Goal: Information Seeking & Learning: Learn about a topic

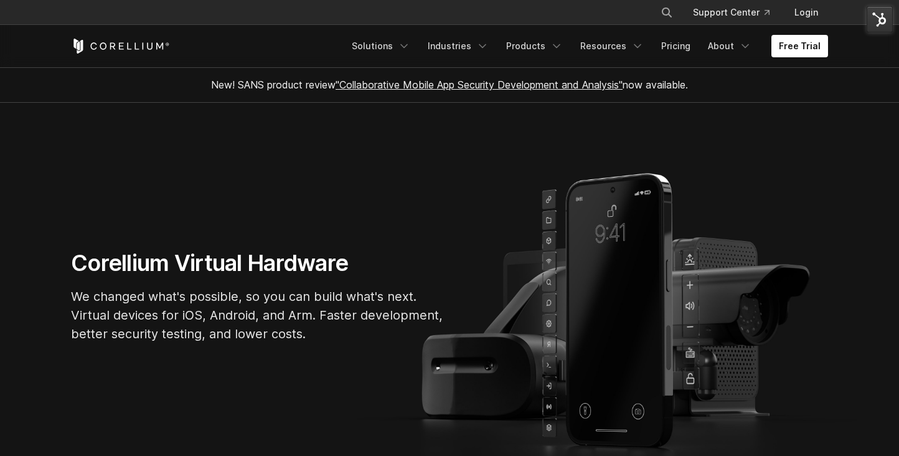
click at [664, 11] on icon "Search" at bounding box center [667, 12] width 10 height 10
click at [645, 17] on input "Search our site..." at bounding box center [602, 12] width 101 height 19
type input "******"
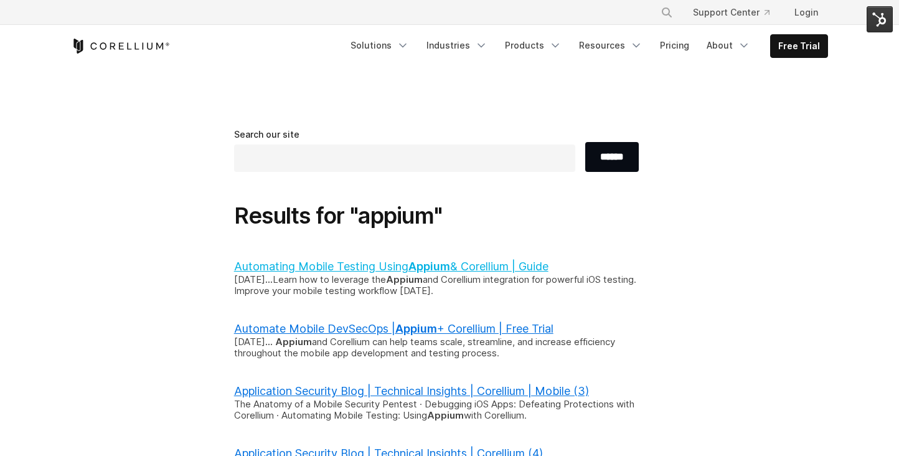
click at [418, 262] on b "Appium" at bounding box center [430, 266] width 42 height 13
